Goal: Navigation & Orientation: Understand site structure

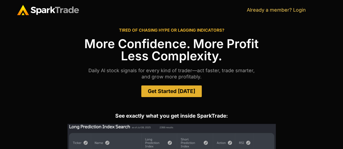
click at [240, 94] on div "Get Started [DATE]" at bounding box center [171, 92] width 309 height 12
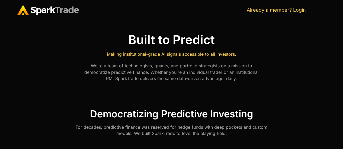
click at [147, 46] on h1 "Built to Predict" at bounding box center [171, 40] width 182 height 12
